Goal: Task Accomplishment & Management: Use online tool/utility

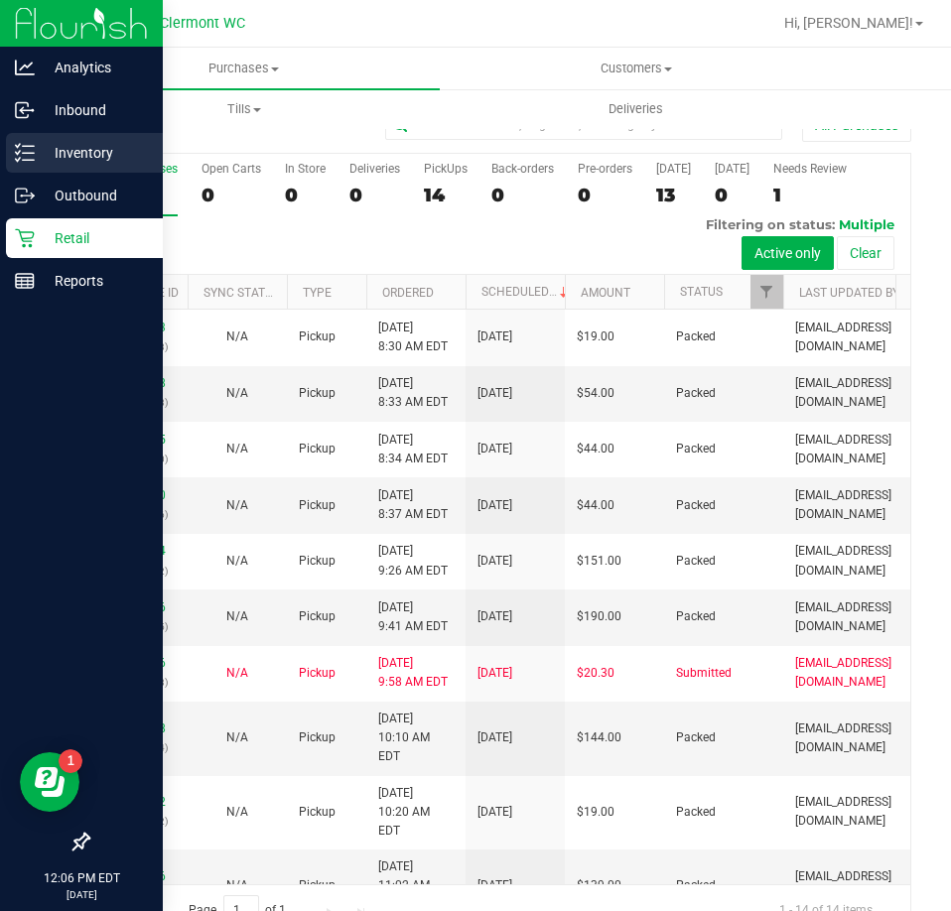
click at [30, 158] on icon at bounding box center [25, 153] width 20 height 20
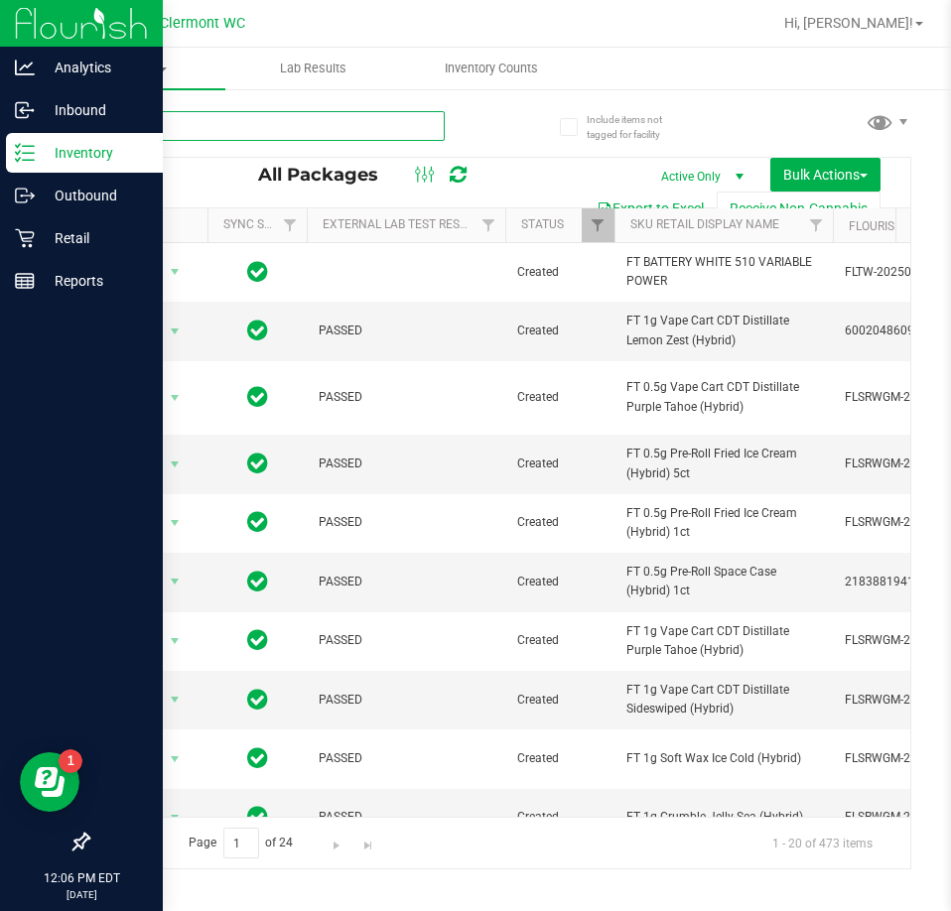
click at [301, 122] on input "text" at bounding box center [265, 126] width 357 height 30
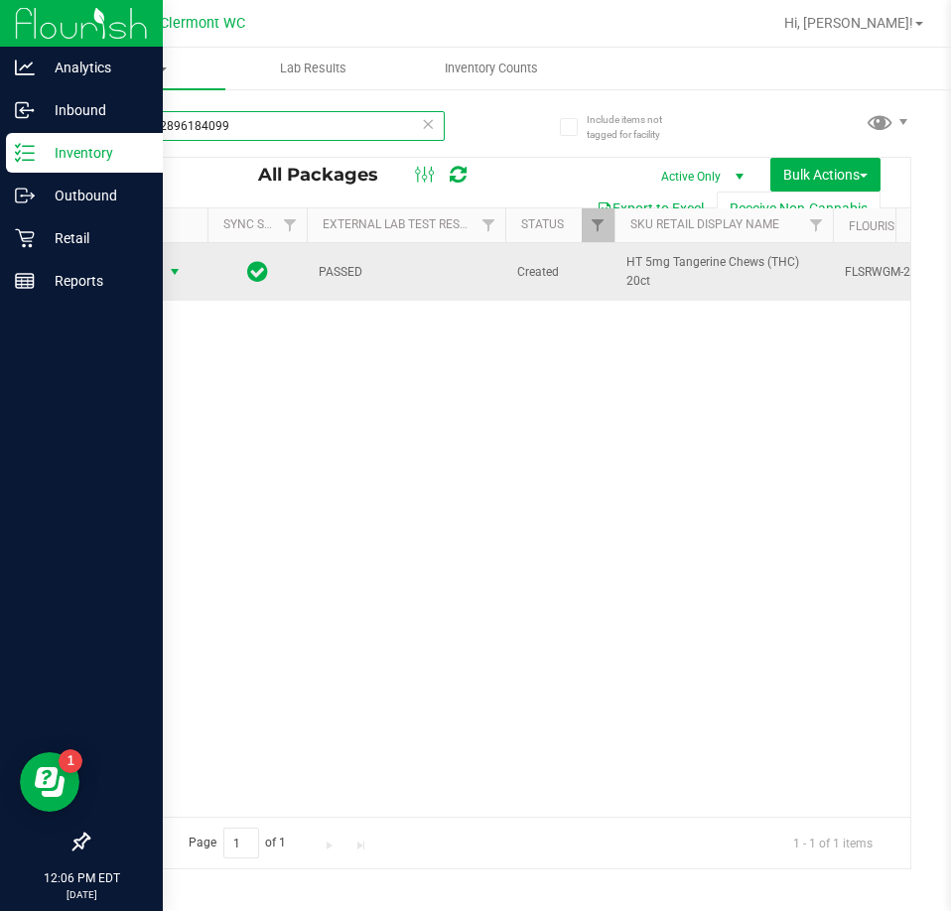
type input "0559912896184099"
click at [131, 273] on span "Action" at bounding box center [135, 272] width 54 height 28
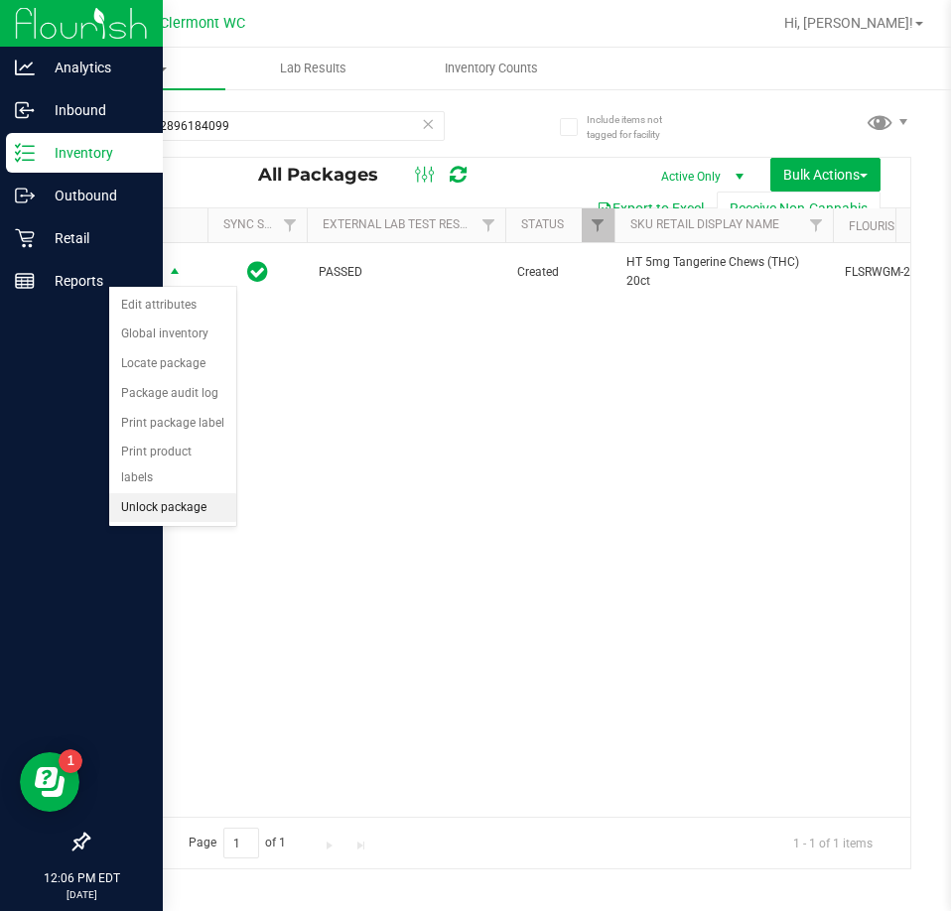
click at [145, 493] on li "Unlock package" at bounding box center [172, 508] width 127 height 30
